Goal: Task Accomplishment & Management: Complete application form

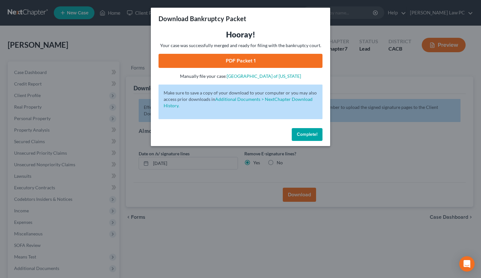
scroll to position [2, 0]
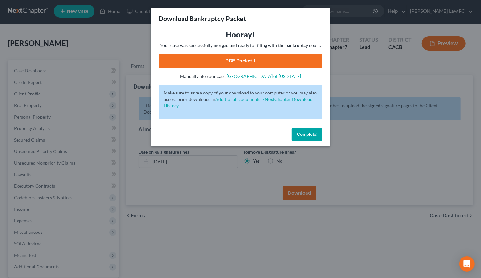
click at [310, 134] on button "Complete!" at bounding box center [307, 134] width 31 height 13
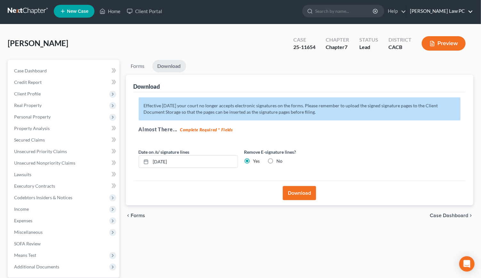
click at [439, 15] on link "[PERSON_NAME] Law PC" at bounding box center [440, 11] width 66 height 12
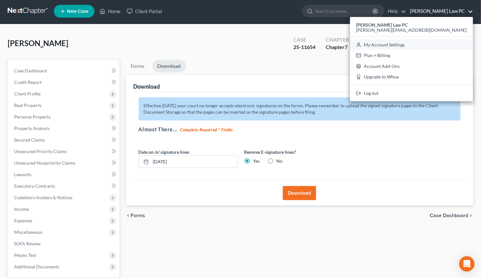
click at [426, 45] on link "My Account Settings" at bounding box center [411, 44] width 123 height 11
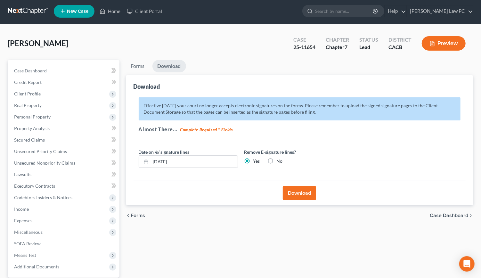
select select "7"
select select "29"
select select "4"
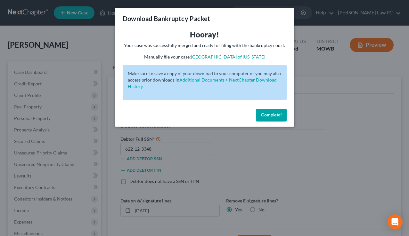
scroll to position [24, 0]
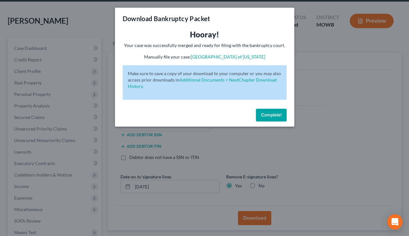
click at [263, 117] on span "Complete!" at bounding box center [271, 114] width 20 height 5
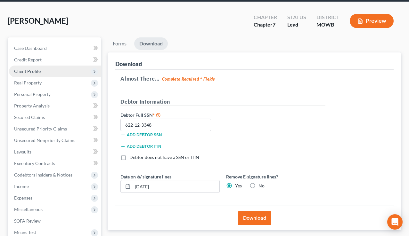
click at [39, 67] on span "Client Profile" at bounding box center [55, 72] width 92 height 12
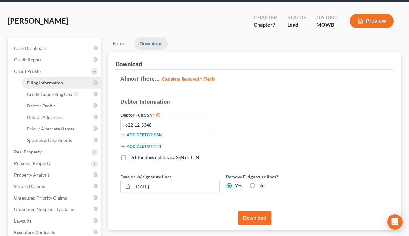
click at [38, 78] on link "Filing Information" at bounding box center [61, 83] width 79 height 12
select select "1"
select select "0"
select select "4"
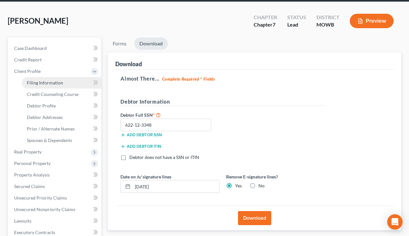
select select "0"
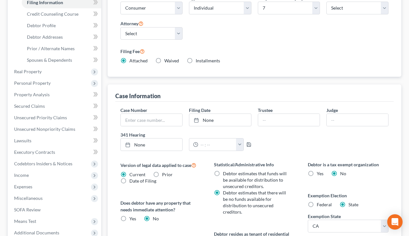
scroll to position [118, 0]
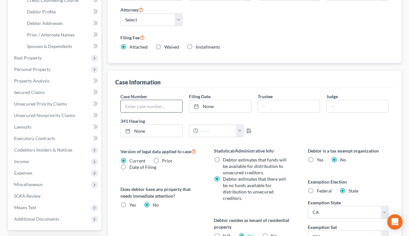
click at [143, 103] on input "text" at bounding box center [151, 106] width 61 height 12
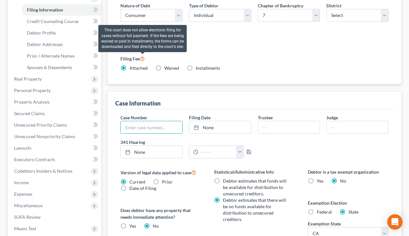
scroll to position [98, 0]
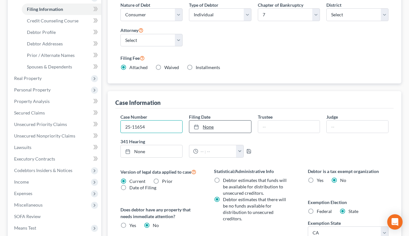
type input "25-11654"
click at [214, 125] on link "None" at bounding box center [219, 127] width 61 height 12
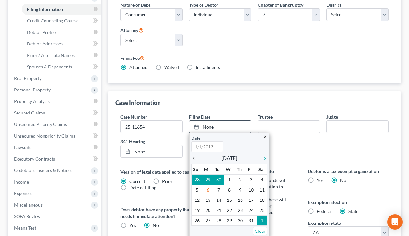
type input "[DATE]"
click at [195, 158] on icon "chevron_left" at bounding box center [195, 158] width 8 height 5
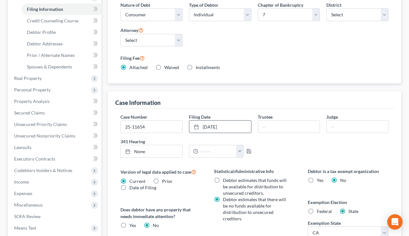
click at [227, 108] on div "Case Information" at bounding box center [254, 99] width 278 height 17
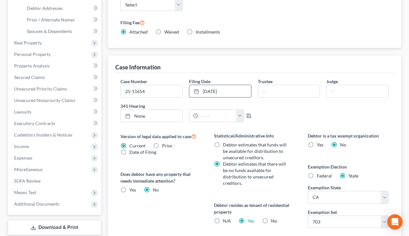
scroll to position [137, 0]
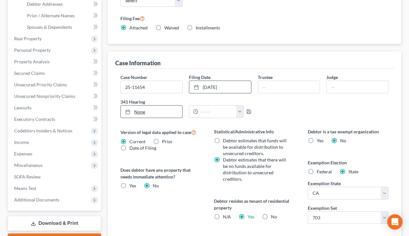
click at [145, 113] on link "None" at bounding box center [151, 112] width 61 height 12
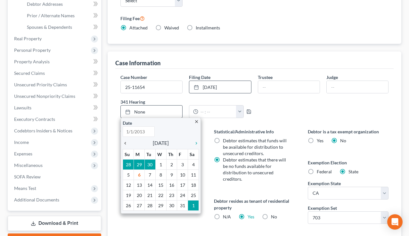
type input "[DATE]"
click at [124, 142] on icon "chevron_left" at bounding box center [127, 143] width 8 height 5
click at [126, 143] on icon "chevron_left" at bounding box center [127, 143] width 8 height 5
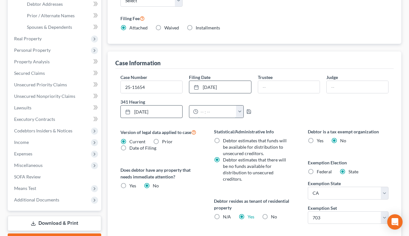
click at [209, 117] on input "text" at bounding box center [217, 112] width 38 height 12
type input "9:30AM"
click at [277, 114] on div "Case Number 25-11654 Filing Date [DATE] close Date [DATE] Time 12:00 AM chevron…" at bounding box center [254, 98] width 274 height 49
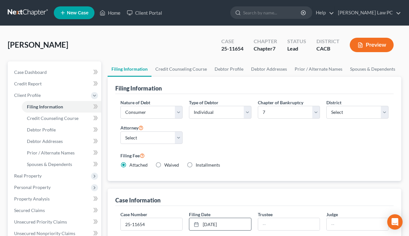
scroll to position [0, 0]
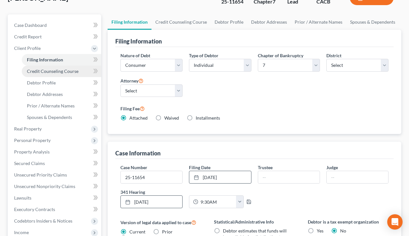
click at [69, 71] on span "Credit Counseling Course" at bounding box center [53, 71] width 52 height 5
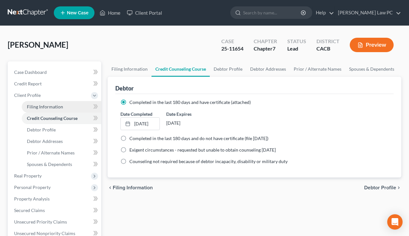
click at [60, 105] on span "Filing Information" at bounding box center [45, 106] width 36 height 5
select select "1"
select select "0"
select select "7"
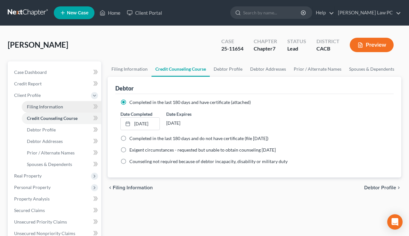
select select "0"
select select "4"
select select "0"
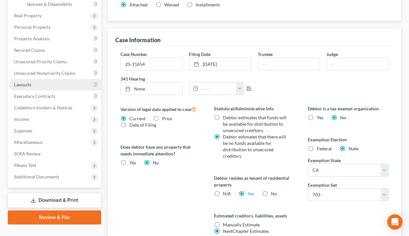
scroll to position [161, 0]
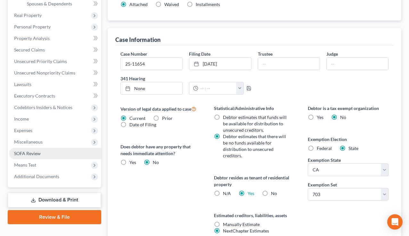
click at [57, 152] on link "SOFA Review" at bounding box center [55, 154] width 92 height 12
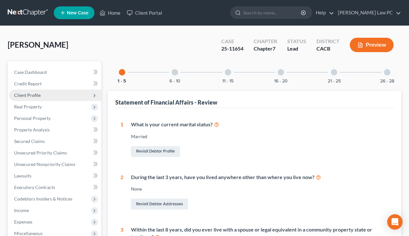
click at [46, 100] on span "Client Profile" at bounding box center [55, 96] width 92 height 12
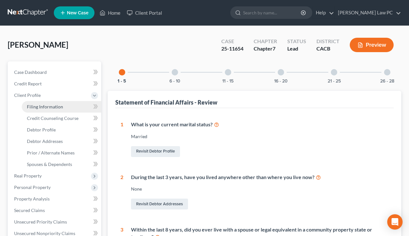
click at [55, 109] on span "Filing Information" at bounding box center [45, 106] width 36 height 5
select select "1"
select select "0"
select select "7"
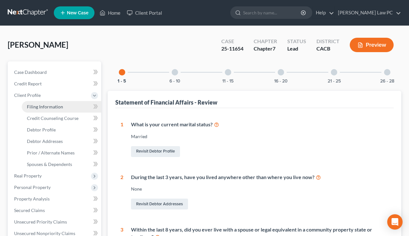
select select "0"
select select "4"
select select "0"
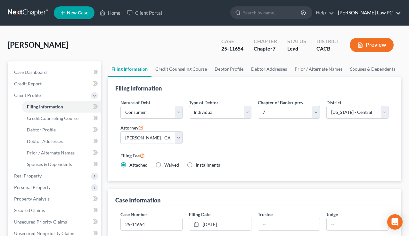
click at [362, 17] on link "[PERSON_NAME] Law PC" at bounding box center [368, 13] width 66 height 12
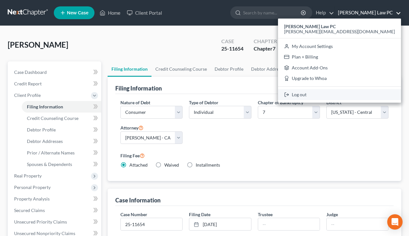
click at [352, 93] on link "Log out" at bounding box center [339, 94] width 123 height 11
